Goal: Task Accomplishment & Management: Complete application form

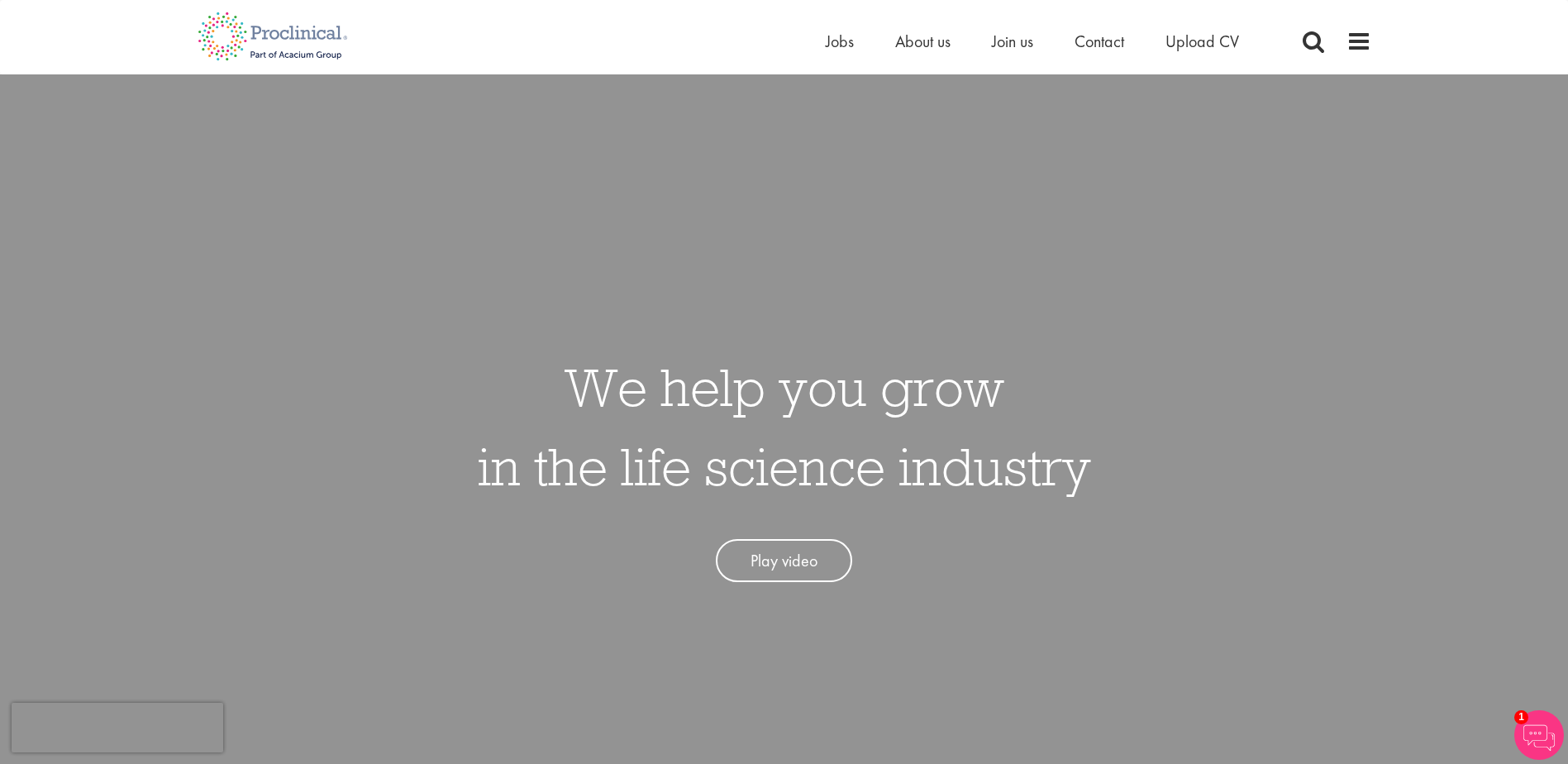
click at [1109, 52] on li "Contact" at bounding box center [1098, 41] width 49 height 25
click at [1110, 40] on span "Contact" at bounding box center [1098, 41] width 49 height 21
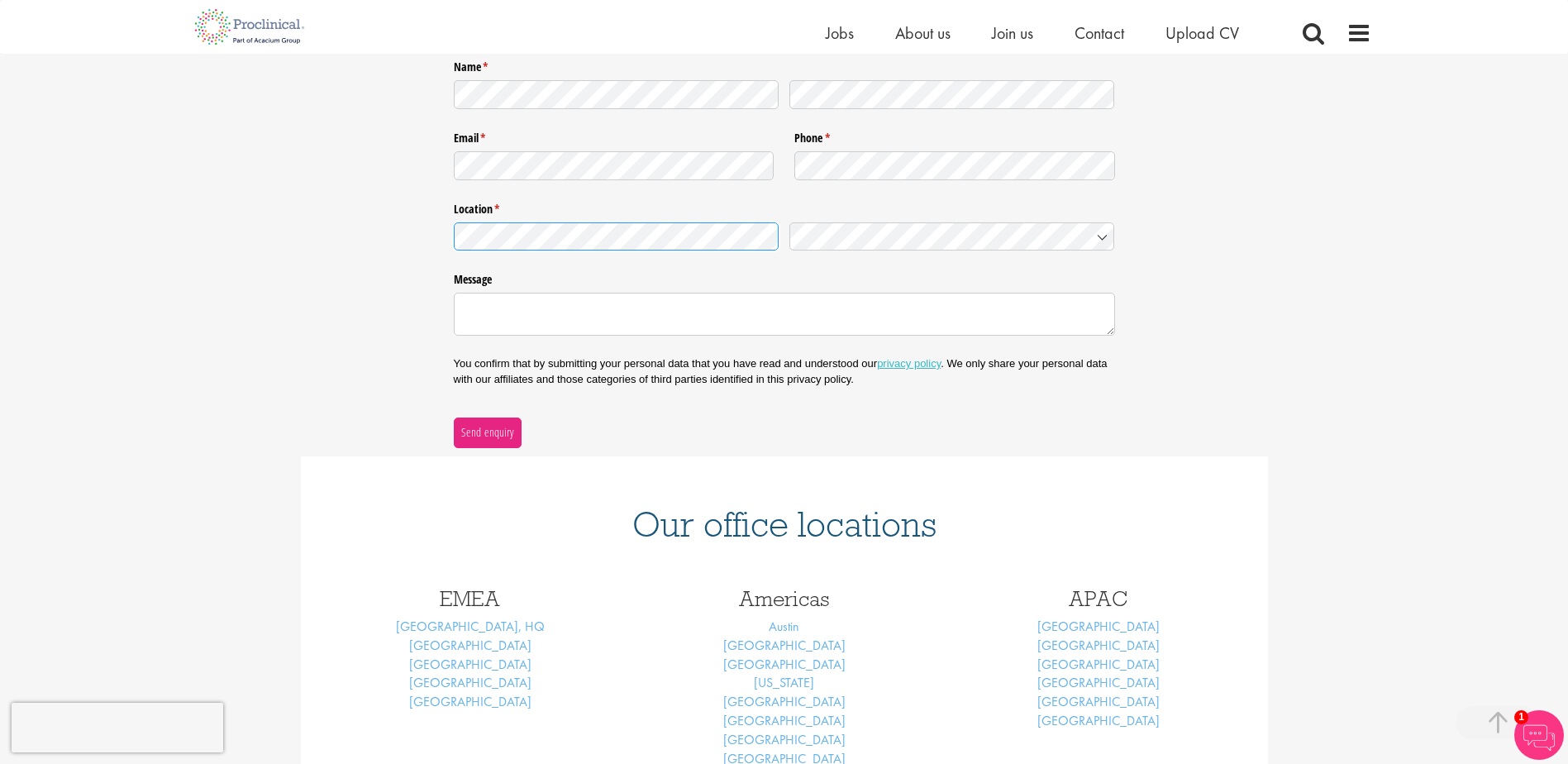
scroll to position [500, 0]
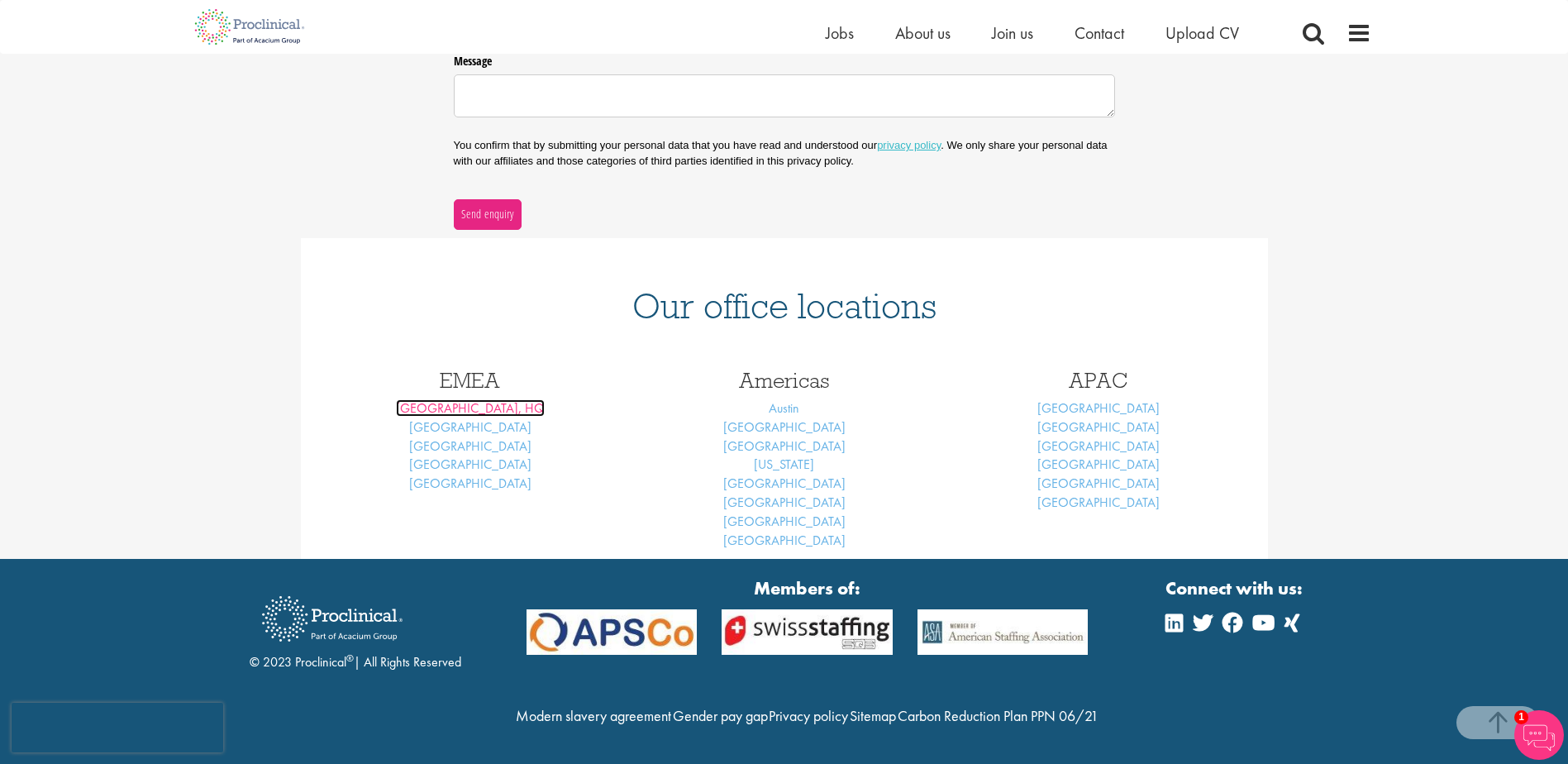
click at [494, 410] on link "[GEOGRAPHIC_DATA], HQ" at bounding box center [470, 407] width 149 height 18
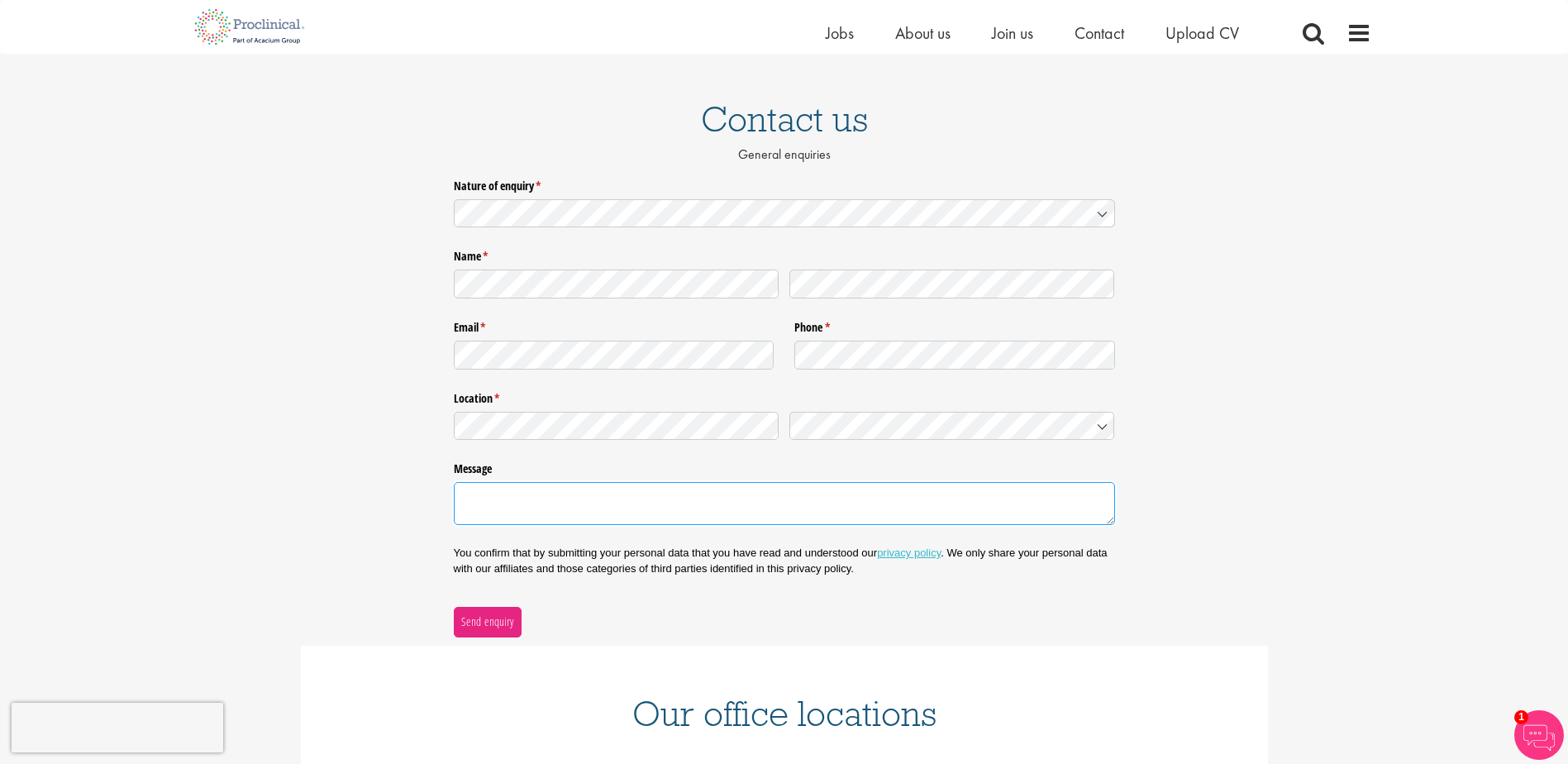
click at [626, 503] on textarea "Message" at bounding box center [784, 503] width 661 height 43
paste textarea "Dear Pharmakia, My name is Valentina Ferron, I'm from Italy and I have a backgr…"
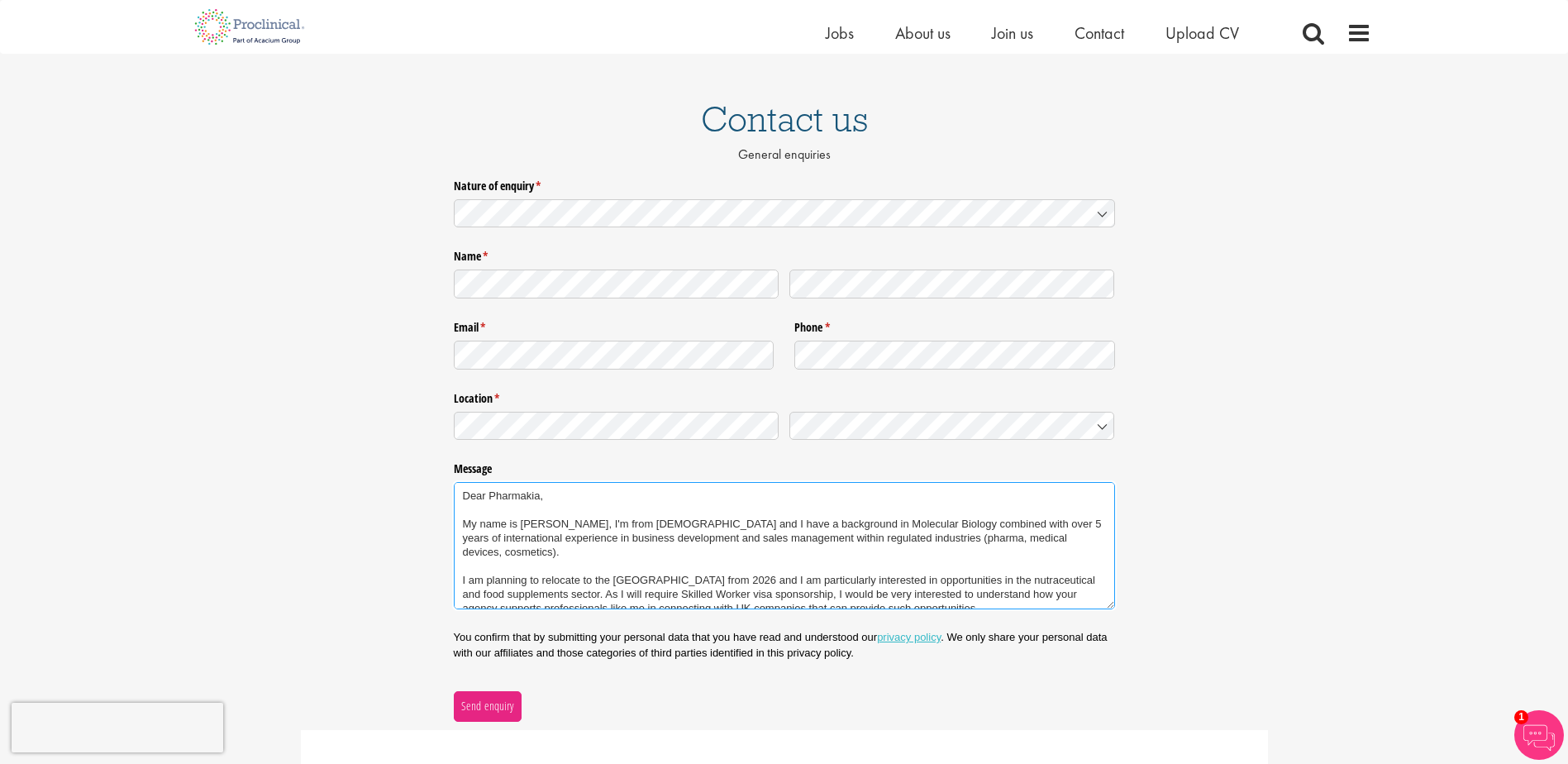
type textarea "Dear Pharmakia, My name is Valentina Ferron, I'm from Italy and I have a backgr…"
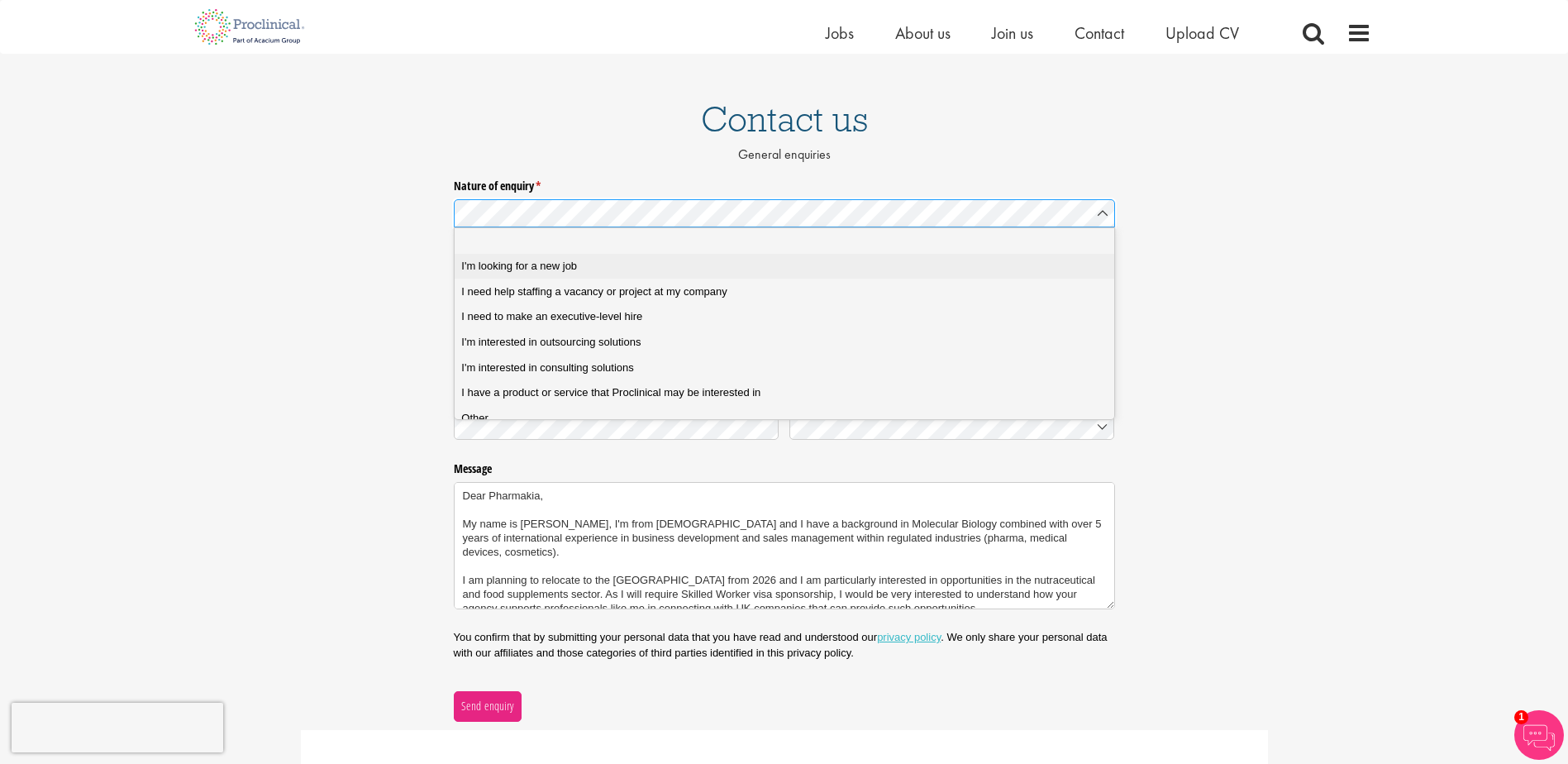
click at [537, 260] on span "I'm looking for a new job" at bounding box center [519, 266] width 116 height 15
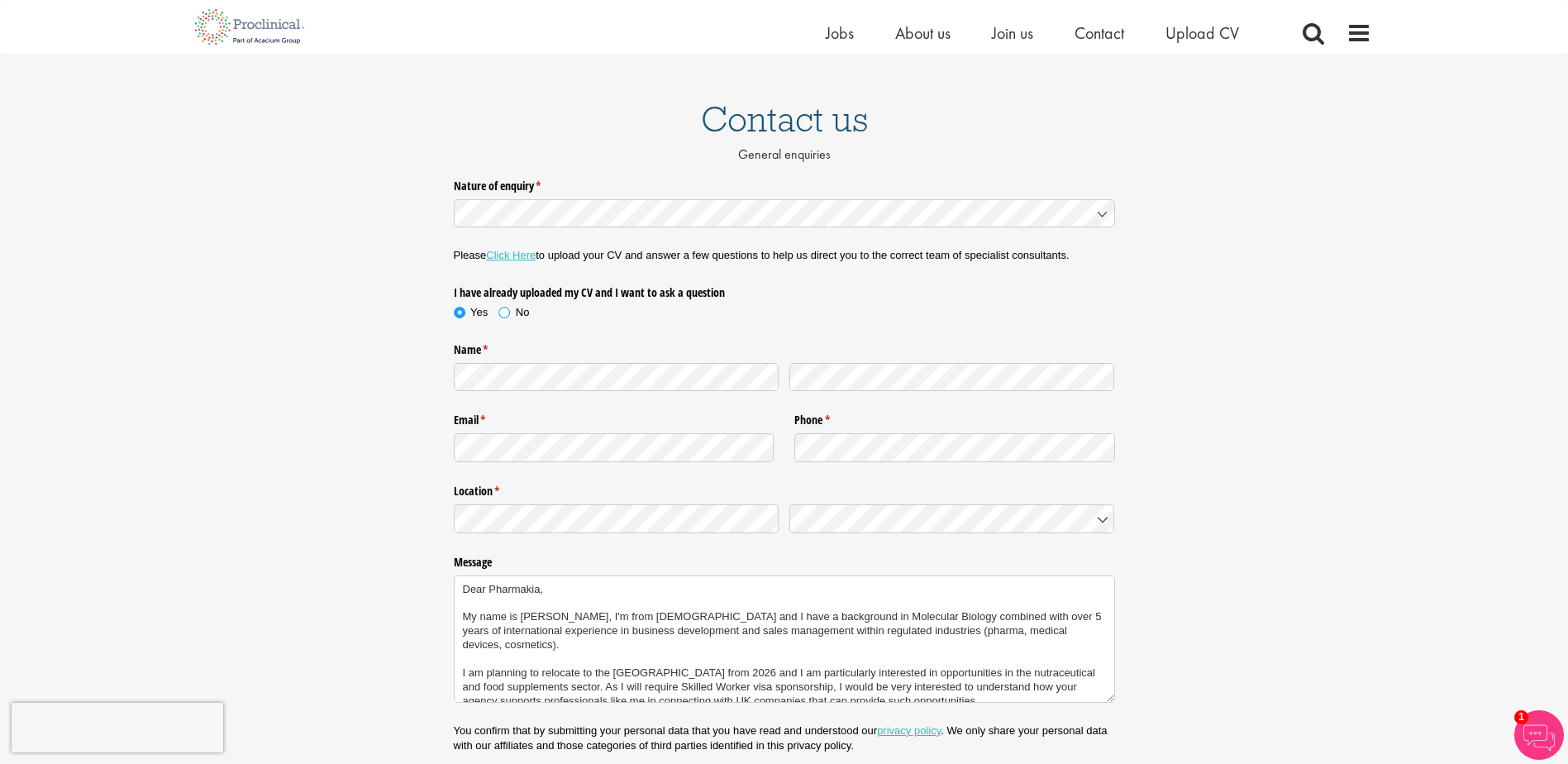
click at [516, 314] on span "No" at bounding box center [523, 311] width 14 height 12
click at [466, 313] on label "Yes" at bounding box center [476, 312] width 46 height 15
click at [516, 313] on span "No" at bounding box center [523, 311] width 14 height 12
